Goal: Task Accomplishment & Management: Manage account settings

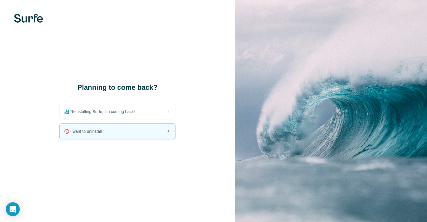
click at [155, 135] on div "🚫 I want to uninstall" at bounding box center [118, 131] width 116 height 15
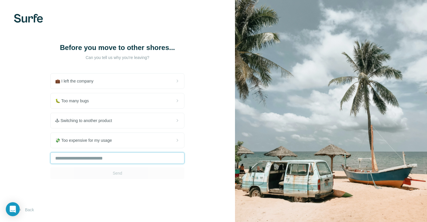
click at [150, 160] on input "text" at bounding box center [117, 158] width 134 height 12
type input "**********"
click at [117, 178] on button "Send" at bounding box center [117, 173] width 134 height 12
